Goal: Task Accomplishment & Management: Manage account settings

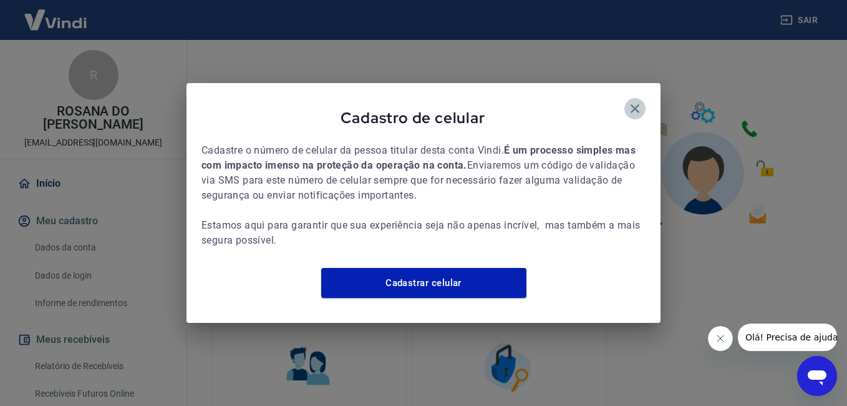
click at [633, 101] on icon "button" at bounding box center [635, 108] width 15 height 15
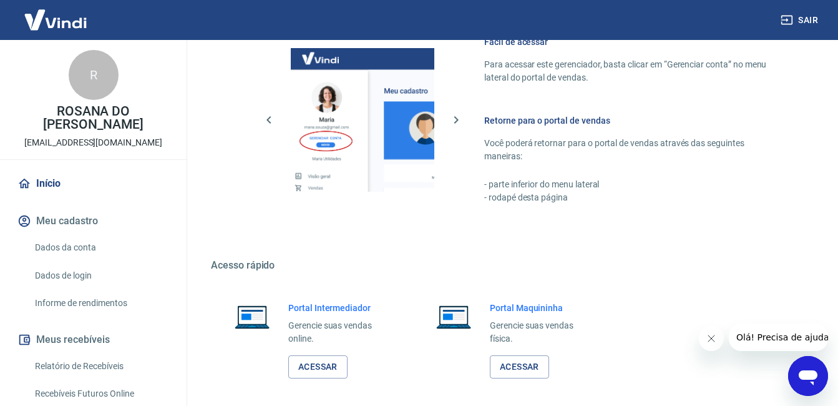
scroll to position [618, 0]
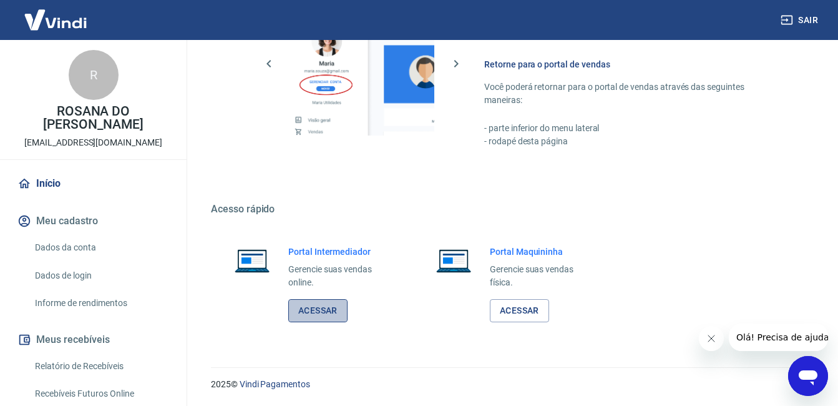
click at [330, 314] on link "Acessar" at bounding box center [317, 310] width 59 height 23
click at [42, 178] on link "Início" at bounding box center [93, 183] width 157 height 27
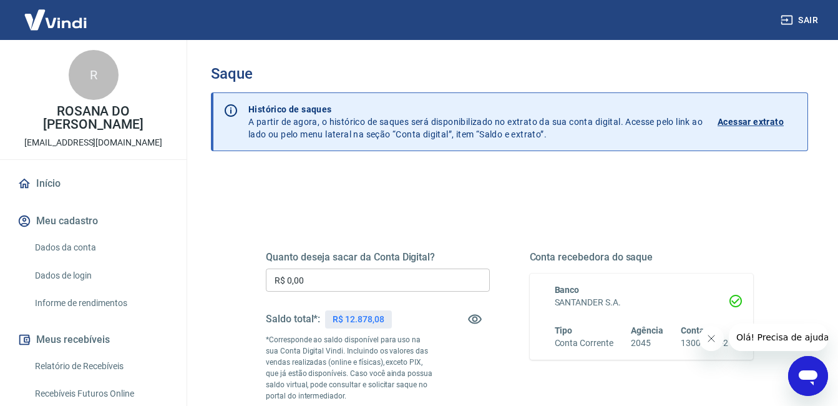
drag, startPoint x: 355, startPoint y: 265, endPoint x: 356, endPoint y: 275, distance: 10.0
click at [356, 275] on div "Quanto deseja sacar da Conta Digital? R$ 0,00 ​ Saldo total*: R$ 12.878,08 *Cor…" at bounding box center [378, 340] width 224 height 178
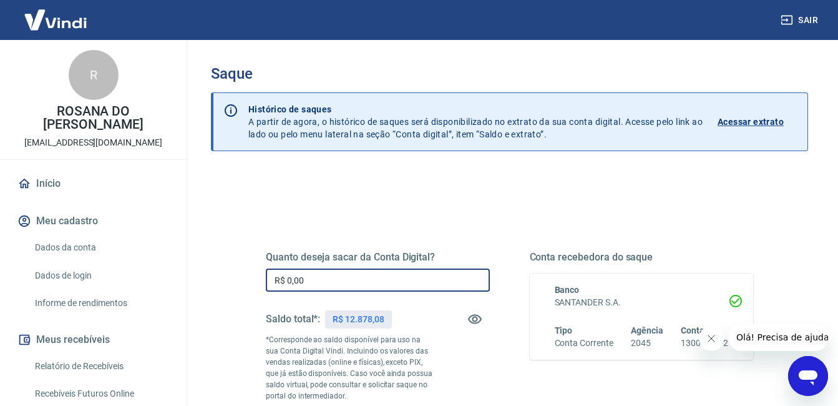
click at [356, 275] on input "R$ 0,00" at bounding box center [378, 279] width 224 height 23
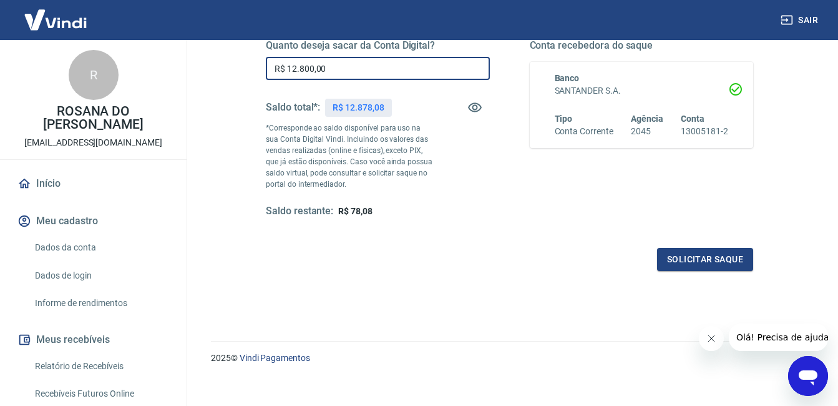
drag, startPoint x: 843, startPoint y: 223, endPoint x: 92, endPoint y: 19, distance: 778.3
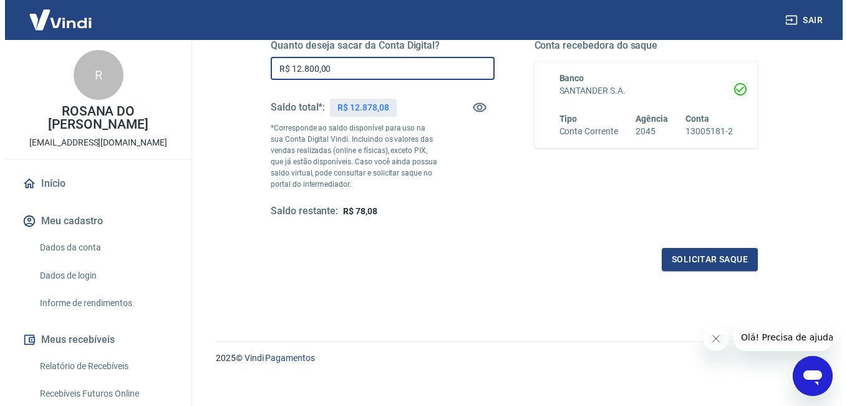
scroll to position [209, 0]
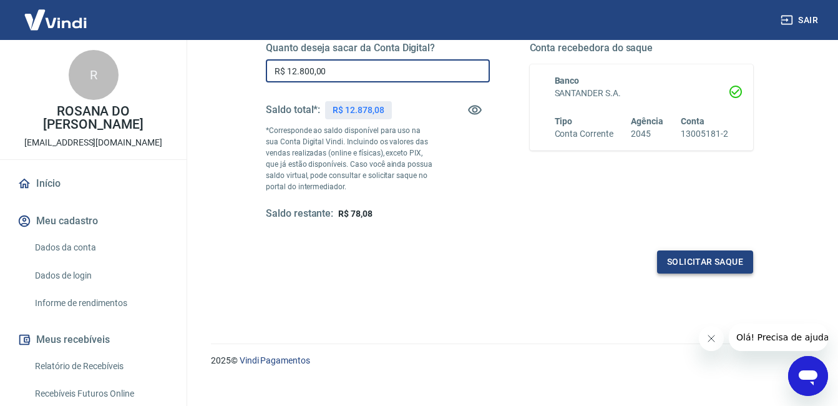
type input "R$ 12.800,00"
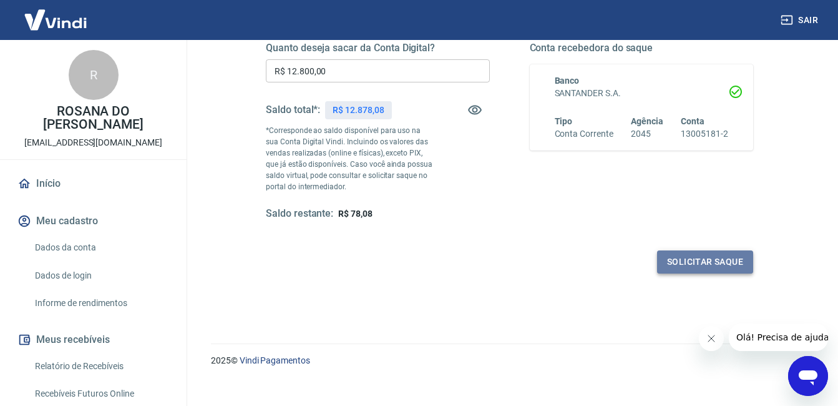
click at [719, 256] on button "Solicitar saque" at bounding box center [705, 261] width 96 height 23
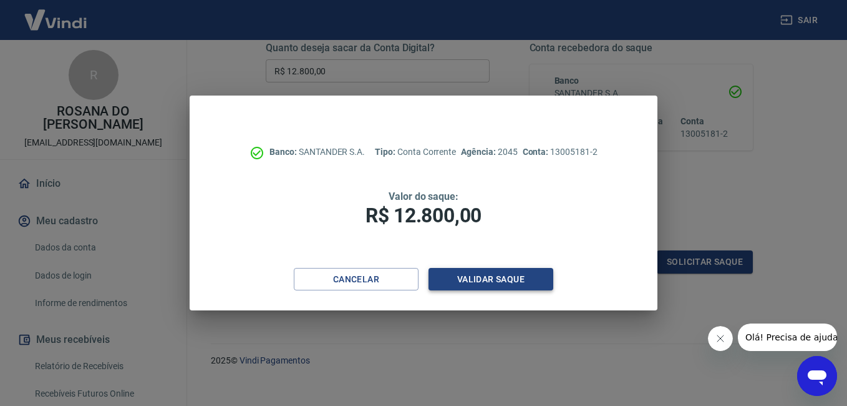
click at [491, 272] on button "Validar saque" at bounding box center [491, 279] width 125 height 23
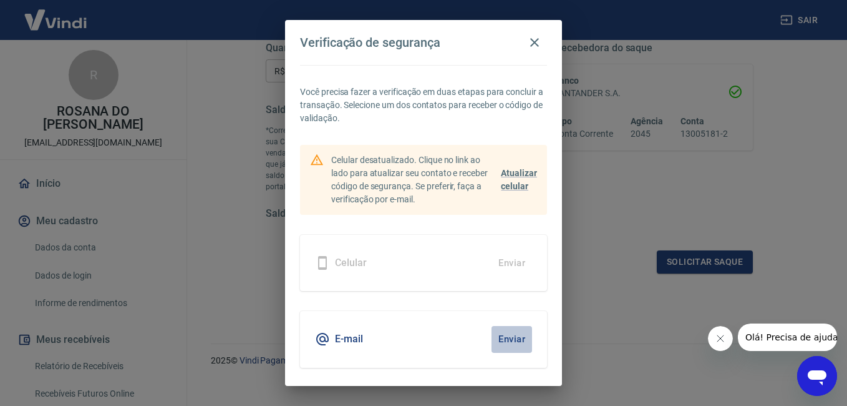
click at [514, 335] on button "Enviar" at bounding box center [512, 339] width 41 height 26
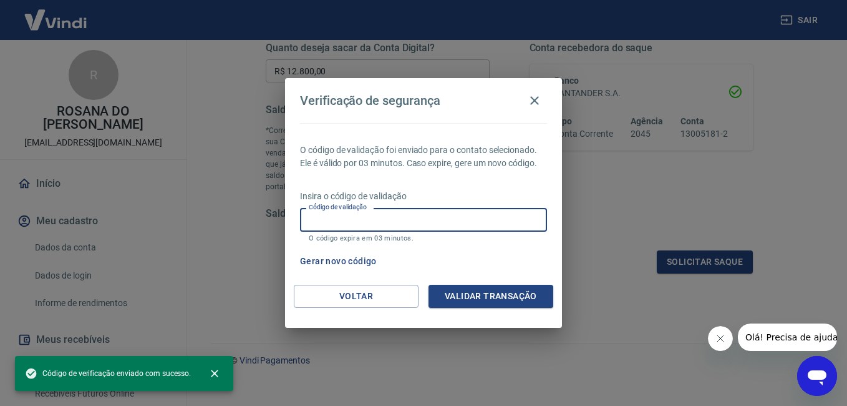
click at [443, 225] on input "Código de validação" at bounding box center [423, 219] width 247 height 23
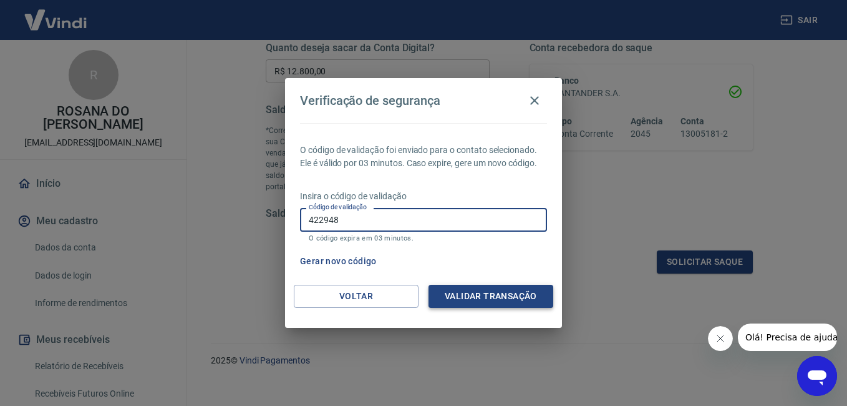
type input "422948"
click at [502, 298] on button "Validar transação" at bounding box center [491, 296] width 125 height 23
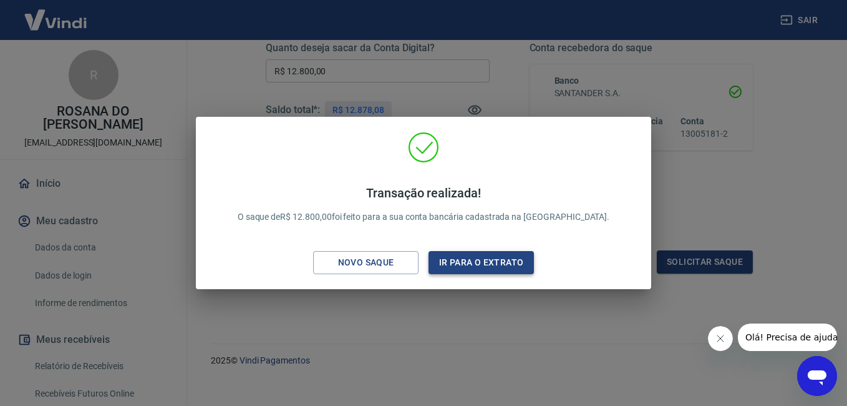
click at [470, 266] on button "Ir para o extrato" at bounding box center [481, 262] width 105 height 23
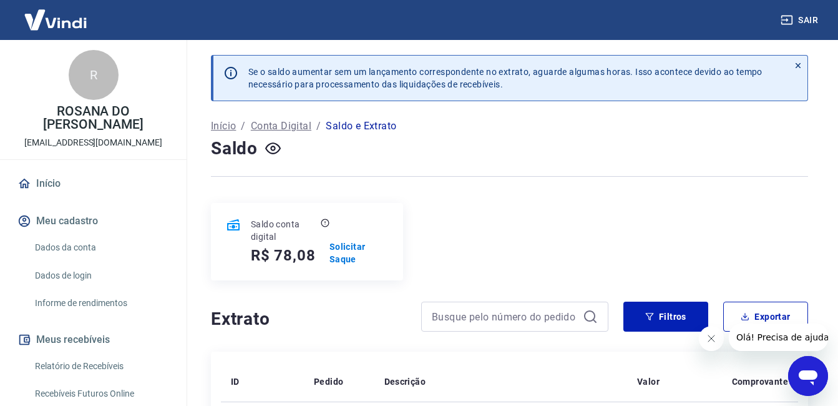
click at [816, 17] on button "Sair" at bounding box center [800, 20] width 45 height 23
